Goal: Find contact information: Find contact information

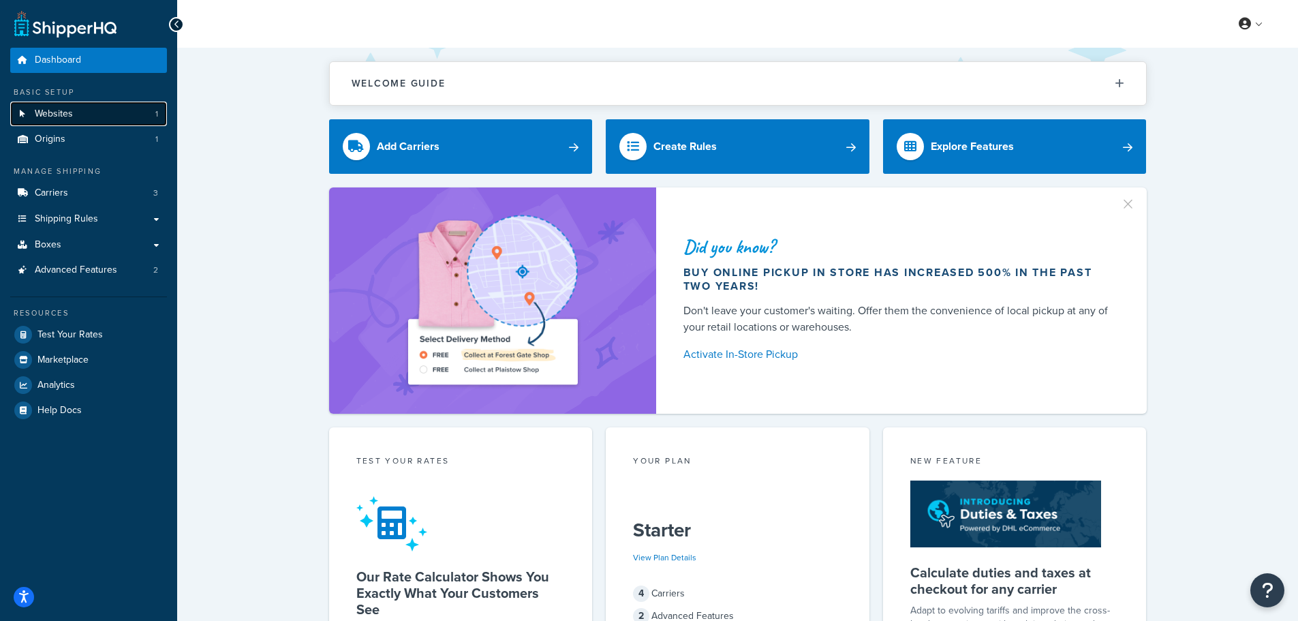
click at [70, 112] on span "Websites" at bounding box center [54, 114] width 38 height 12
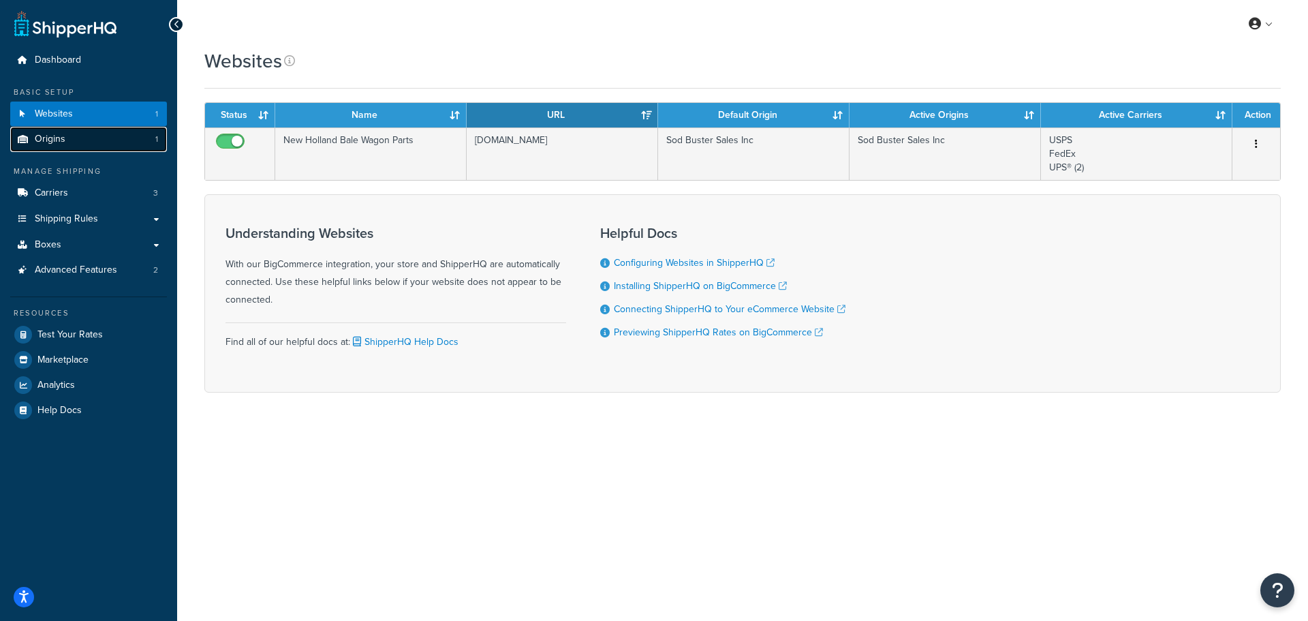
click at [59, 139] on span "Origins" at bounding box center [50, 140] width 31 height 12
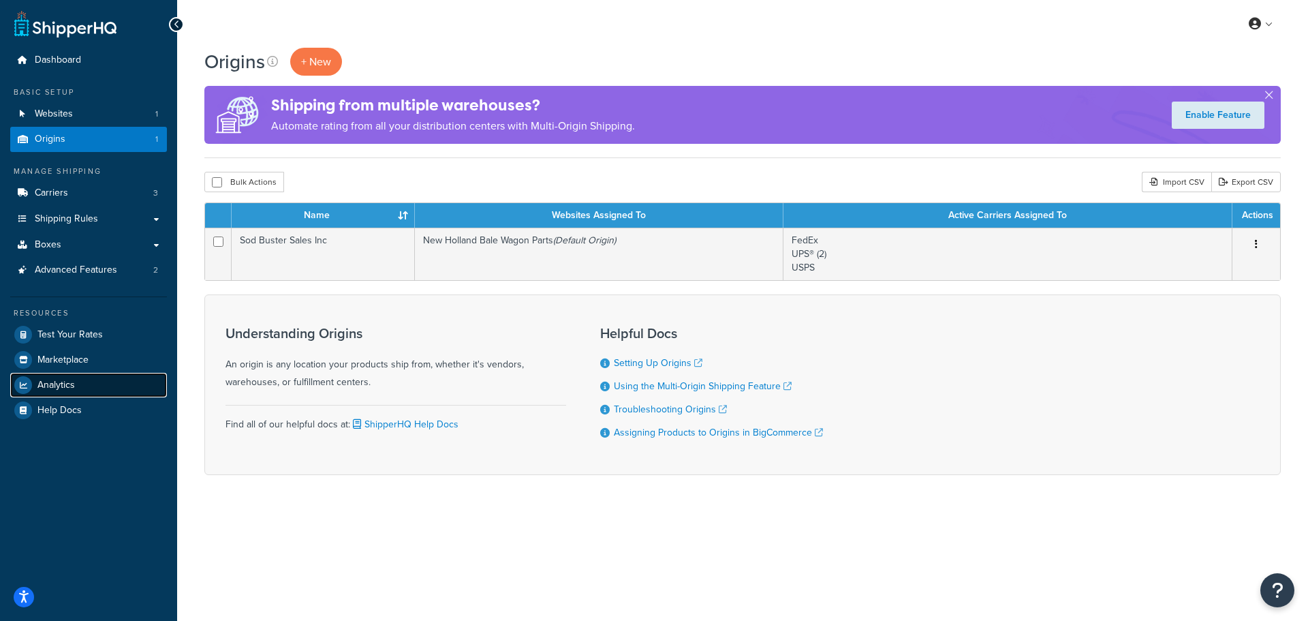
click at [80, 385] on link "Analytics" at bounding box center [88, 385] width 157 height 25
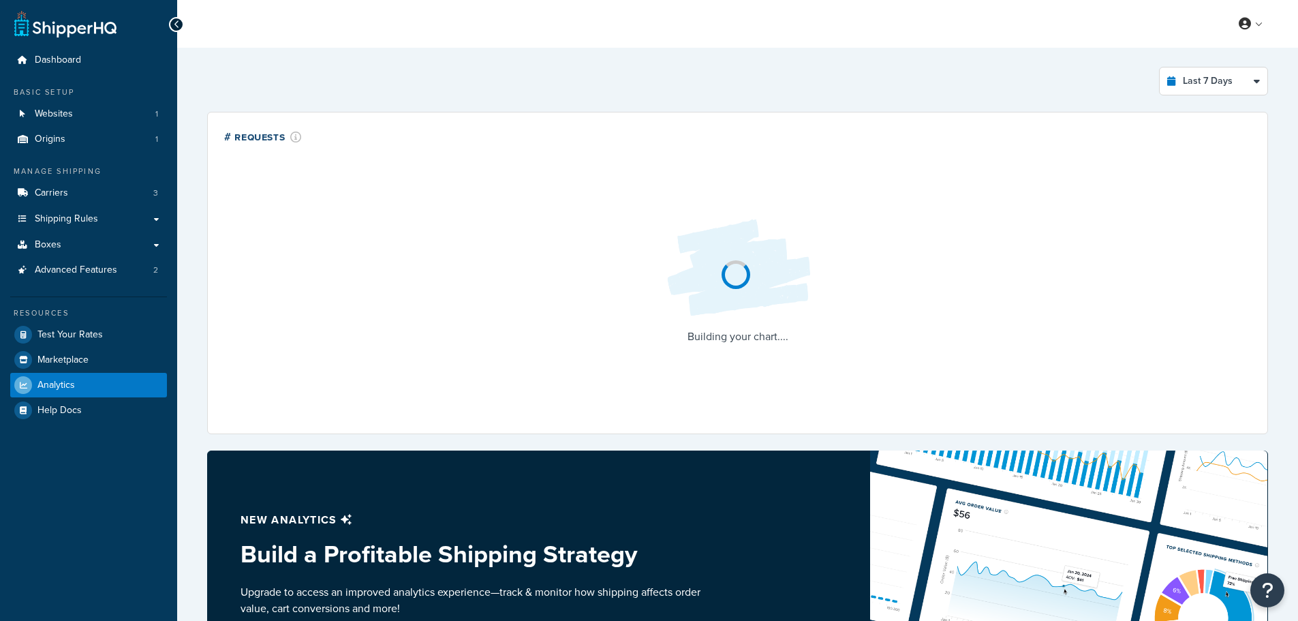
select select "last_7_days"
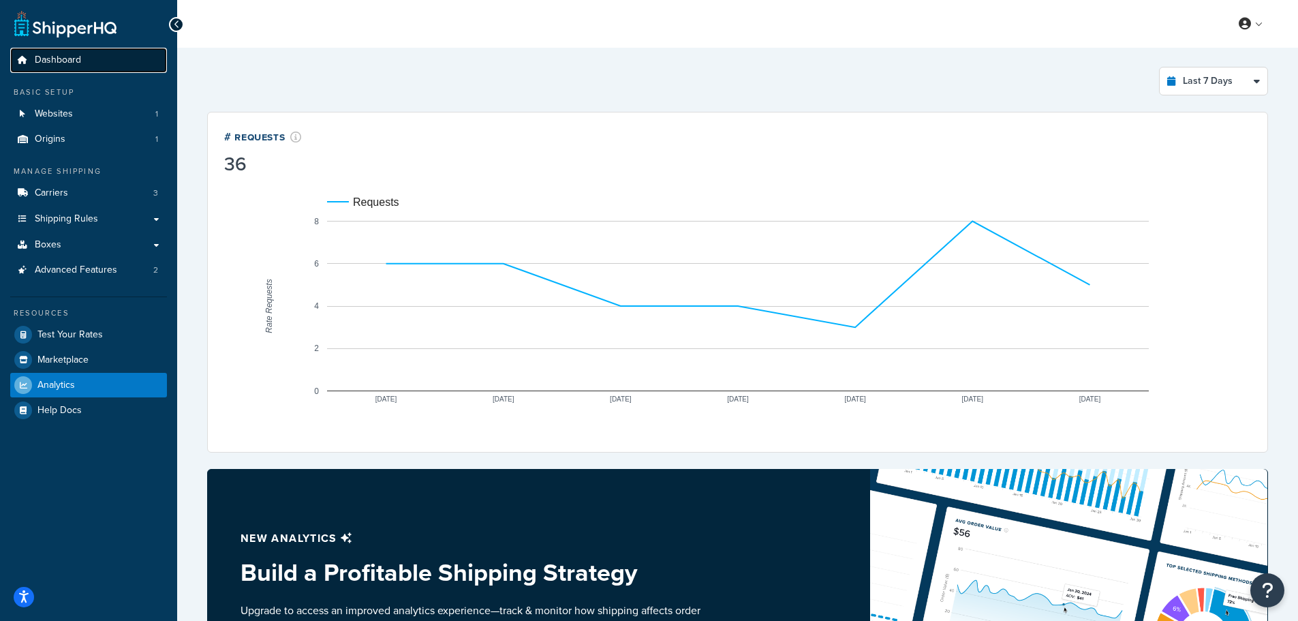
click at [61, 57] on span "Dashboard" at bounding box center [58, 61] width 46 height 12
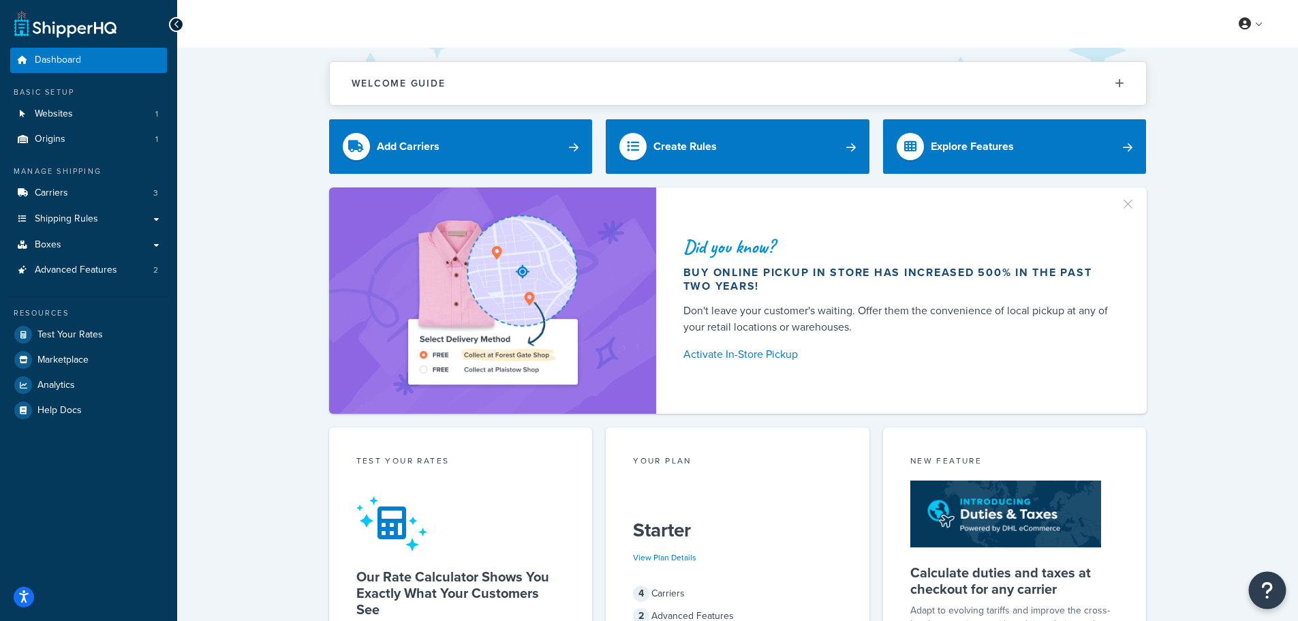
click at [1273, 592] on icon "Open Resource Center" at bounding box center [1267, 590] width 13 height 19
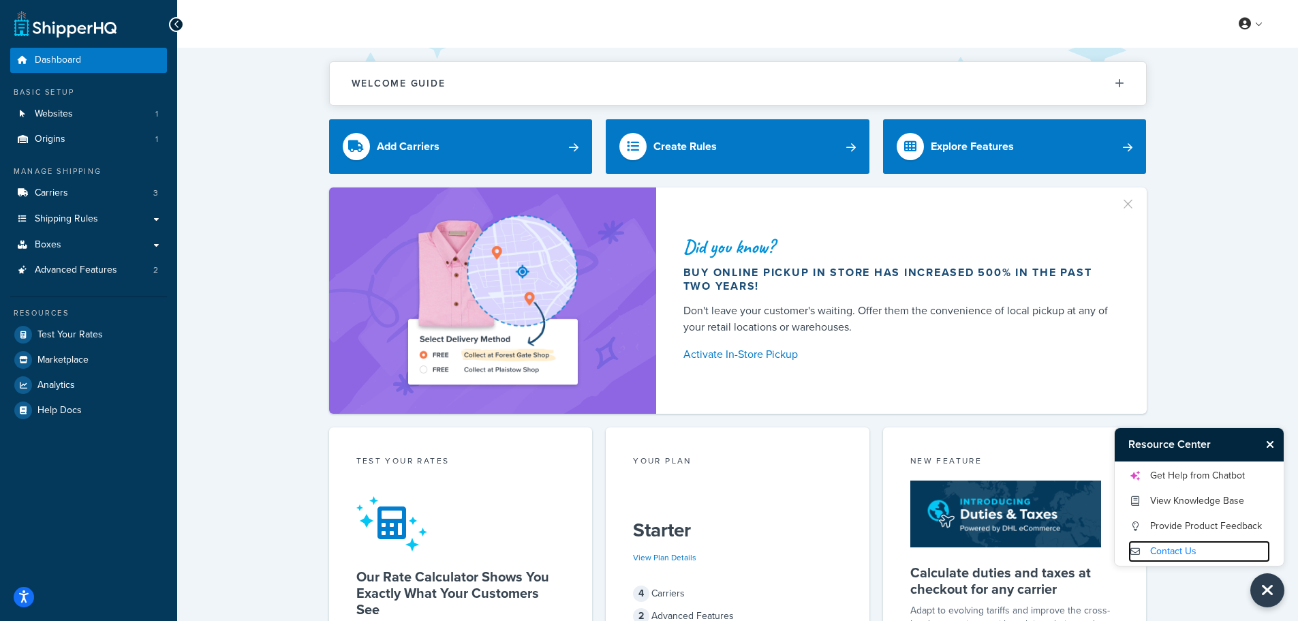
click at [1173, 548] on link "Contact Us" at bounding box center [1200, 551] width 142 height 22
click at [172, 22] on div at bounding box center [176, 24] width 15 height 15
click at [62, 52] on link "Dashboard" at bounding box center [88, 60] width 157 height 25
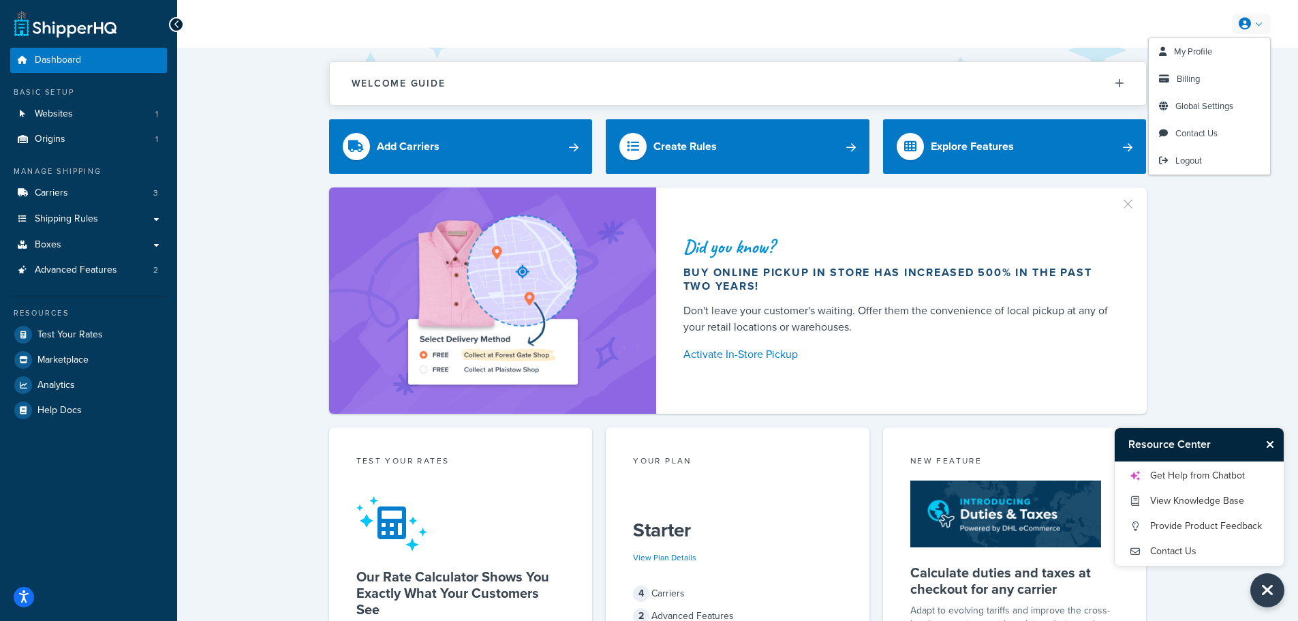
click at [1246, 25] on icon at bounding box center [1245, 24] width 12 height 12
click at [1182, 163] on span "Logout" at bounding box center [1189, 160] width 27 height 13
